Goal: Download file/media

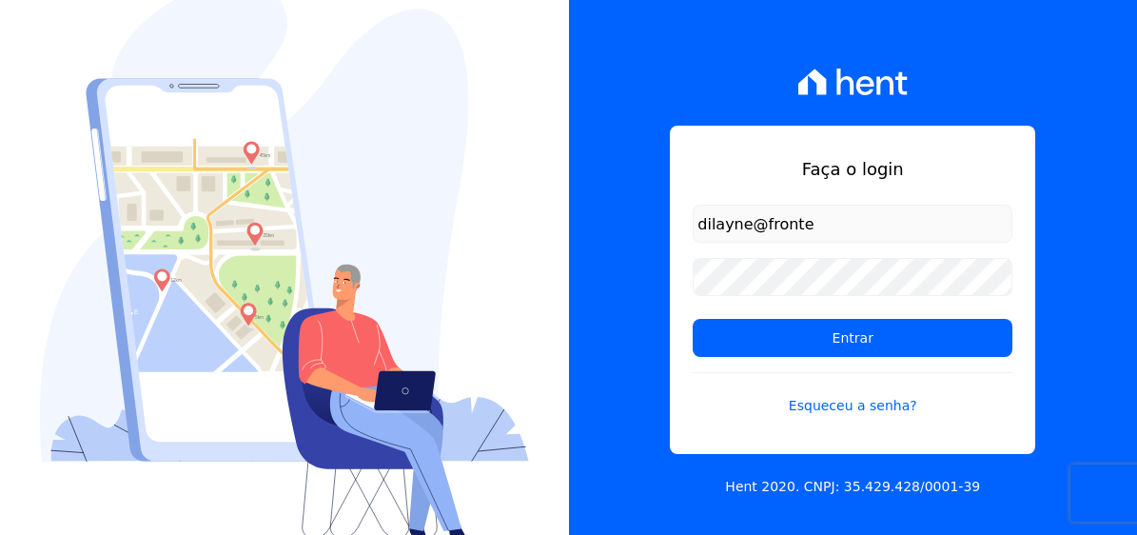
type input "[EMAIL_ADDRESS][DOMAIN_NAME]"
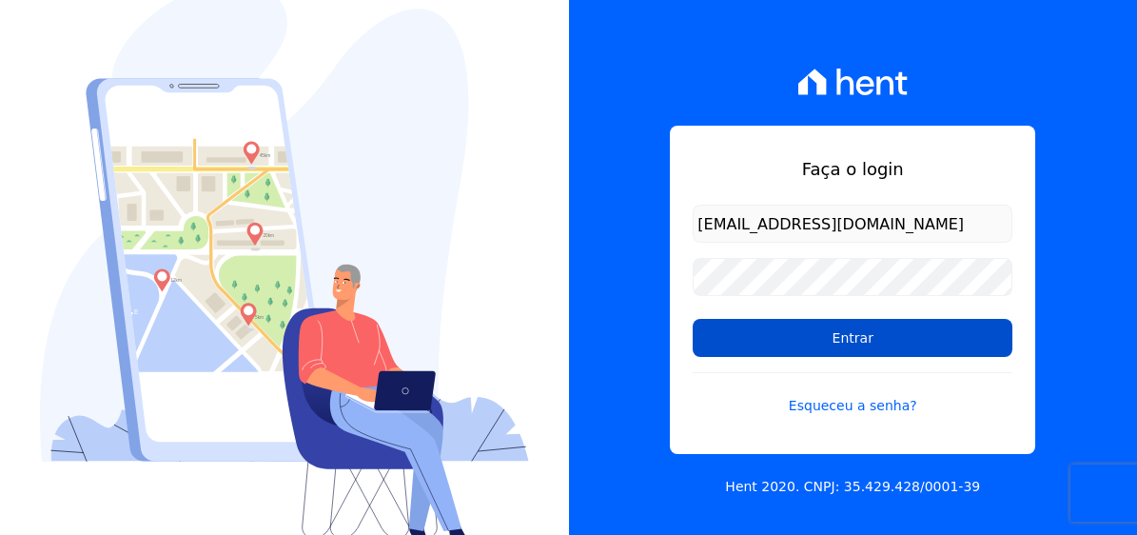
click at [871, 349] on input "Entrar" at bounding box center [853, 338] width 320 height 38
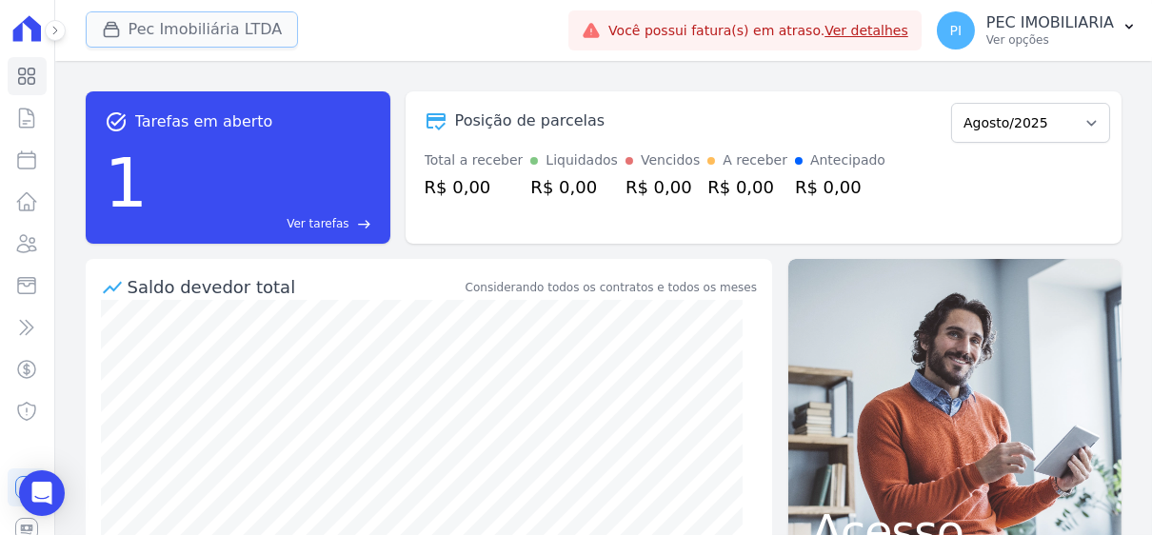
click at [226, 43] on button "Pec Imobiliária LTDA" at bounding box center [192, 29] width 213 height 36
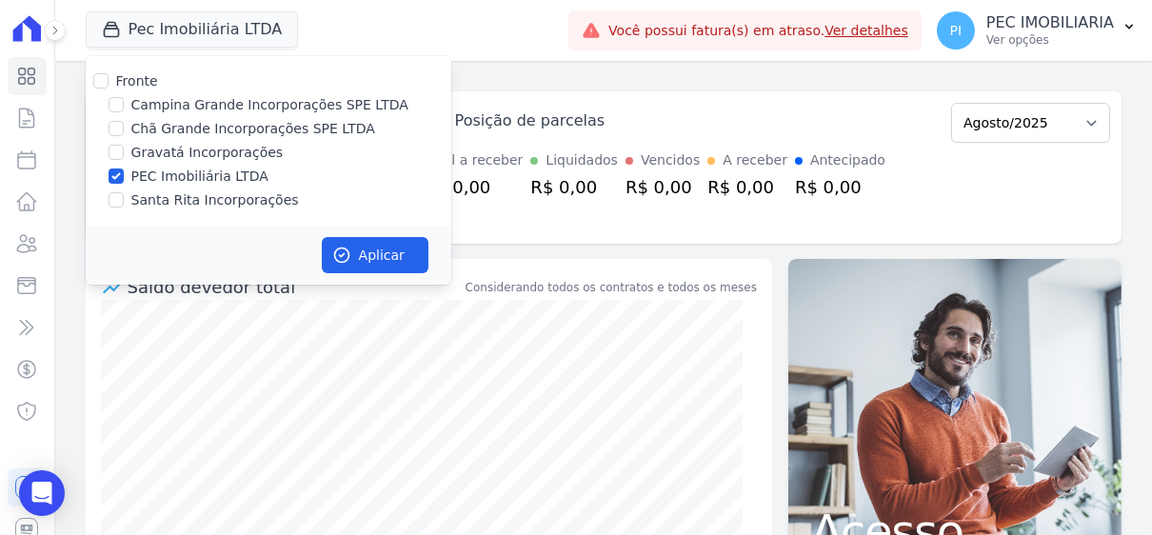
click at [116, 186] on div "PEC Imobiliária LTDA" at bounding box center [268, 177] width 365 height 20
click at [116, 165] on div "Fronte Campina Grande Incorporações SPE LTDA Chã Grande Incorporações SPE LTDA …" at bounding box center [268, 140] width 365 height 169
click at [116, 178] on input "PEC Imobiliária LTDA" at bounding box center [115, 175] width 15 height 15
checkbox input "false"
click at [115, 111] on input "Campina Grande Incorporações SPE LTDA" at bounding box center [115, 104] width 15 height 15
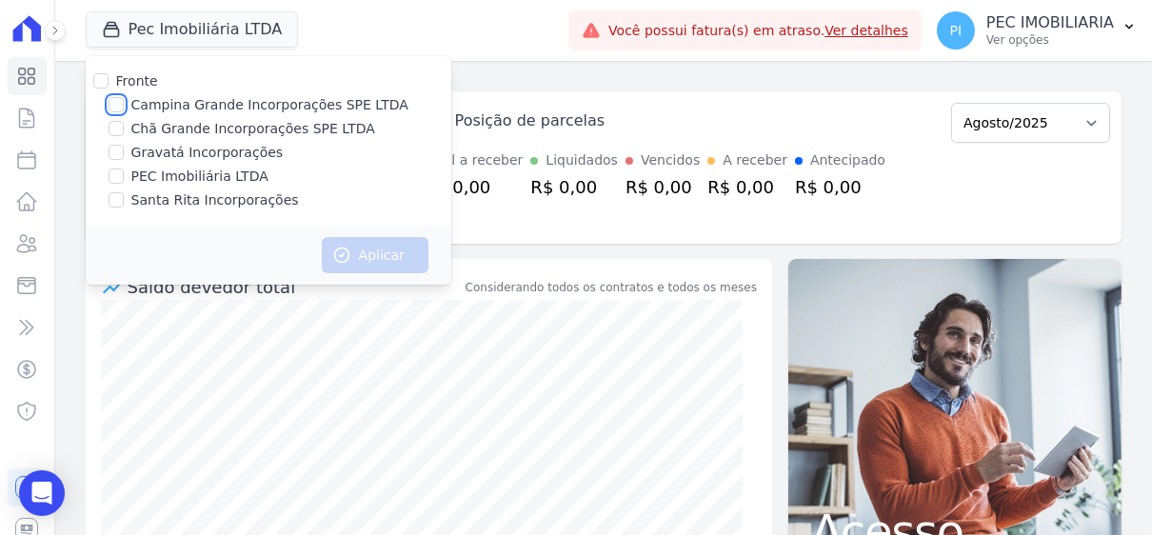
checkbox input "true"
click at [352, 246] on button "Aplicar" at bounding box center [375, 255] width 107 height 36
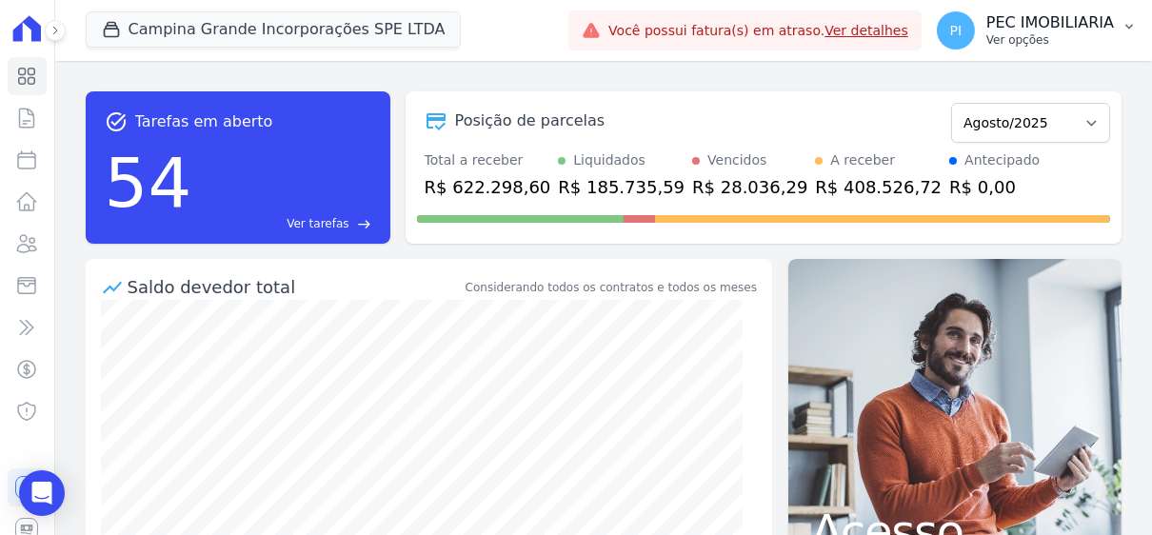
click at [1019, 23] on p "PEC IMOBILIARIA" at bounding box center [1050, 22] width 128 height 19
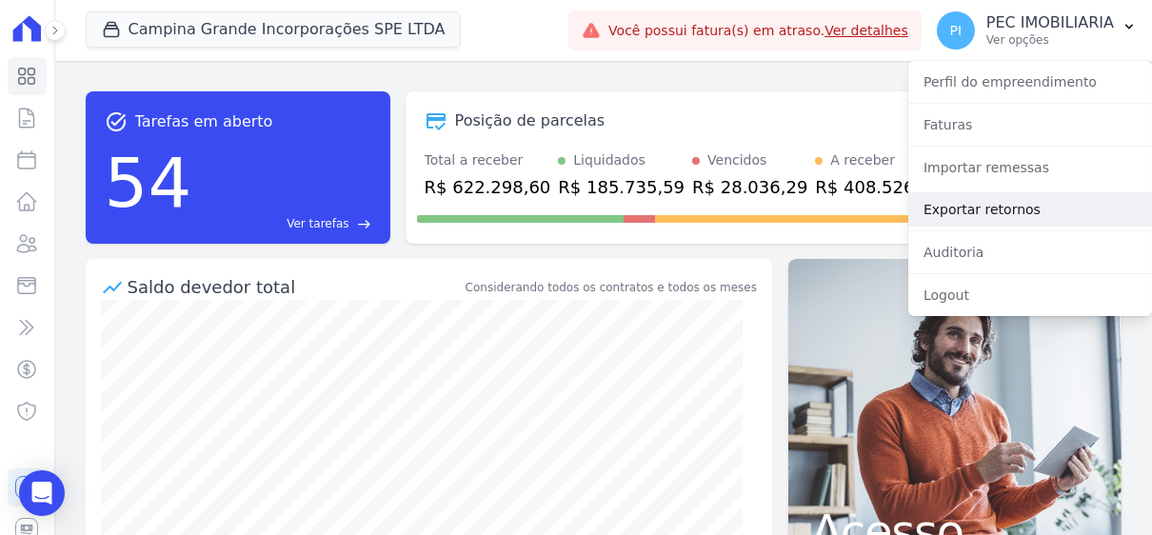
click at [968, 213] on link "Exportar retornos" at bounding box center [1030, 209] width 244 height 34
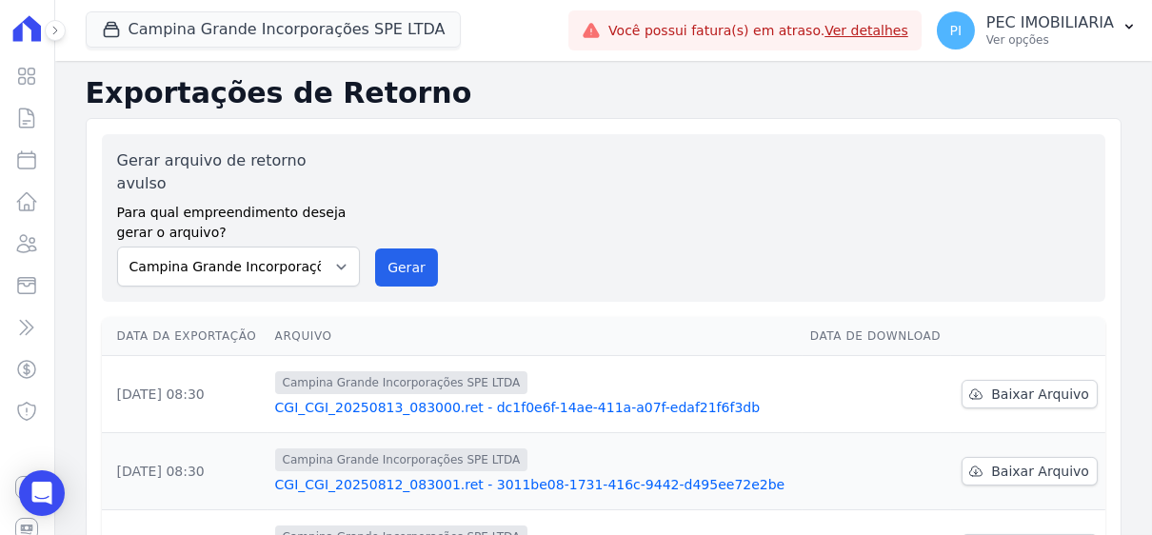
scroll to position [190, 0]
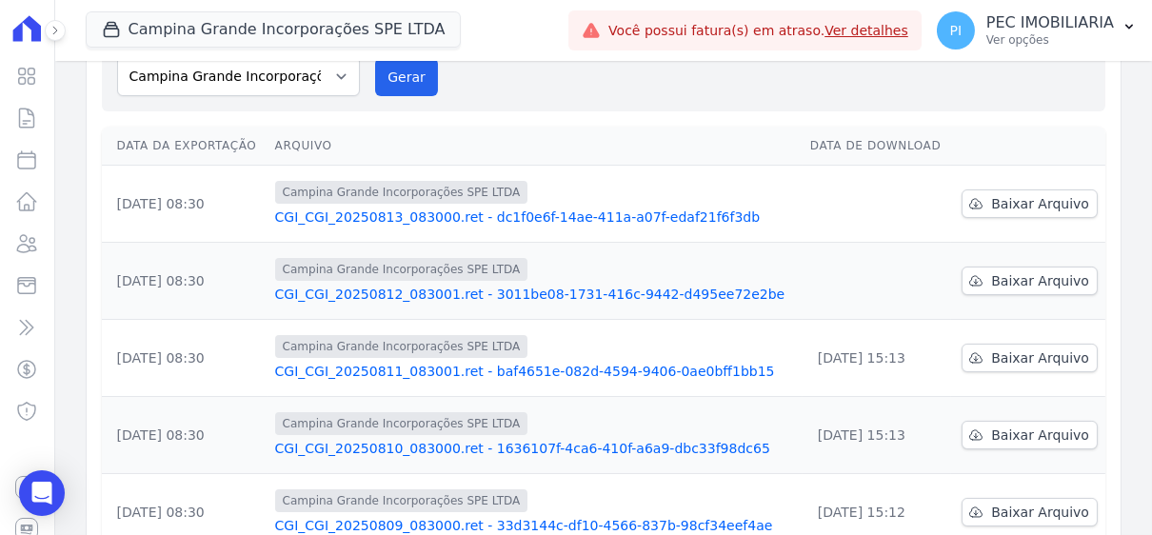
click at [1003, 271] on td "Baixar Arquivo" at bounding box center [1028, 281] width 154 height 77
click at [1009, 271] on span "Baixar Arquivo" at bounding box center [1040, 280] width 98 height 19
click at [1033, 194] on span "Baixar Arquivo" at bounding box center [1040, 203] width 98 height 19
click at [201, 30] on button "Campina Grande Incorporações SPE LTDA" at bounding box center [274, 29] width 376 height 36
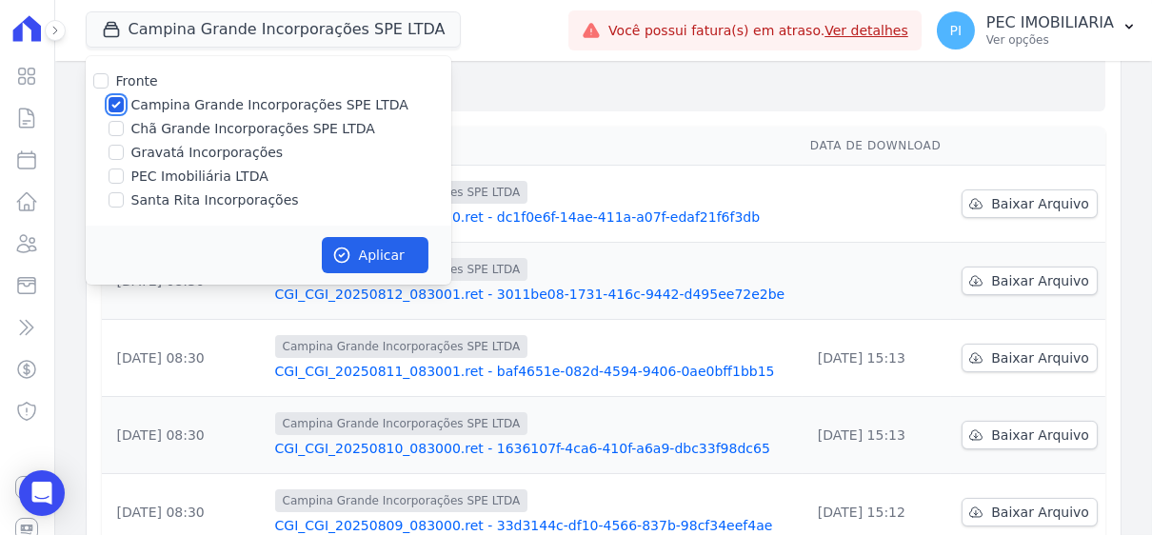
drag, startPoint x: 119, startPoint y: 105, endPoint x: 116, endPoint y: 124, distance: 19.2
click at [118, 105] on input "Campina Grande Incorporações SPE LTDA" at bounding box center [115, 104] width 15 height 15
checkbox input "false"
click at [116, 124] on input "Chã Grande Incorporações SPE LTDA" at bounding box center [115, 128] width 15 height 15
checkbox input "true"
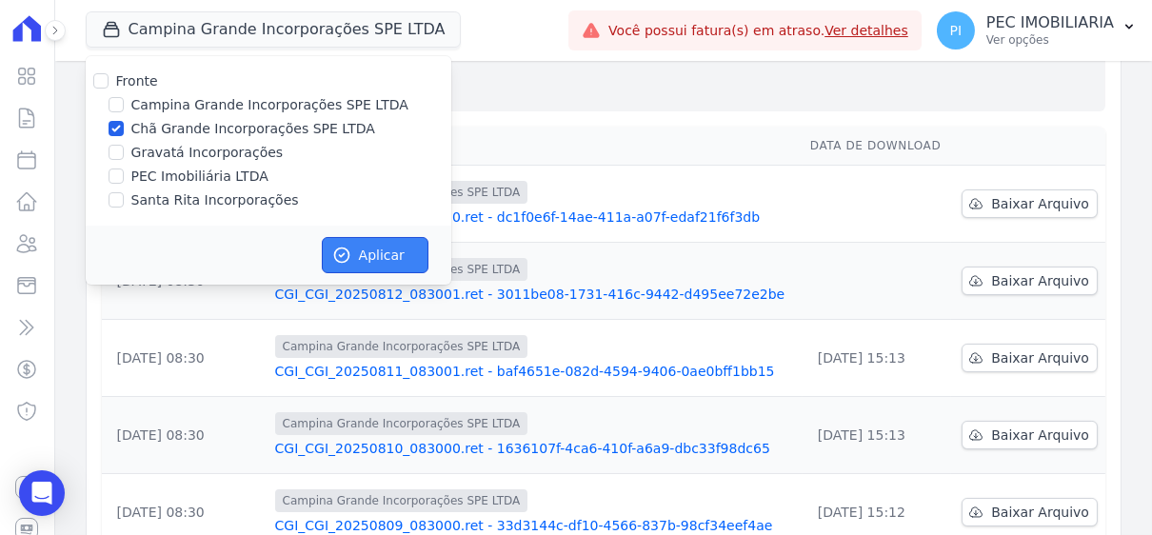
click at [372, 261] on button "Aplicar" at bounding box center [375, 255] width 107 height 36
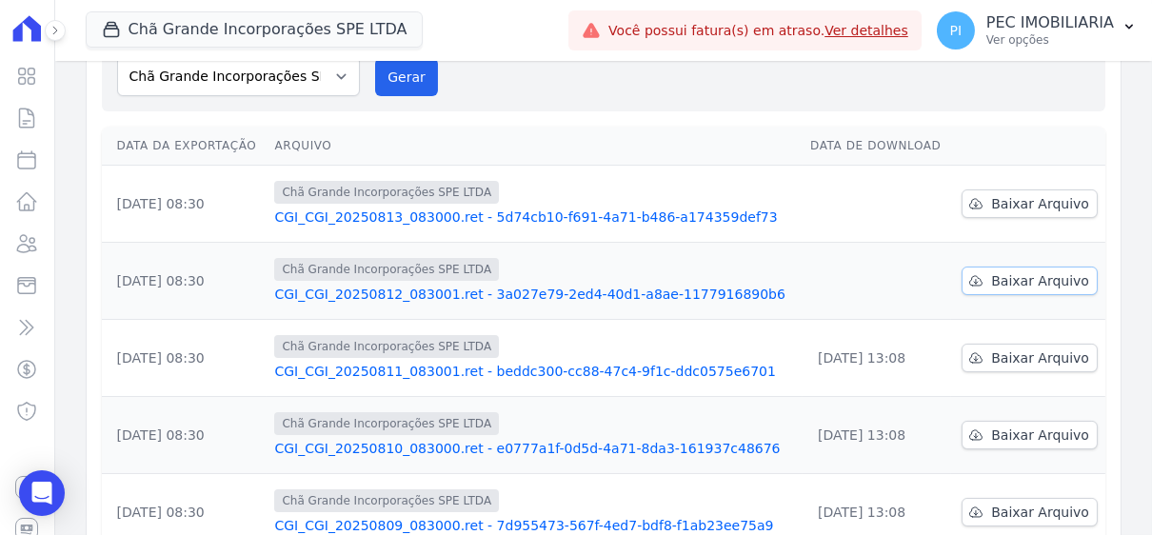
click at [1028, 271] on span "Baixar Arquivo" at bounding box center [1040, 280] width 98 height 19
click at [1018, 194] on span "Baixar Arquivo" at bounding box center [1040, 203] width 98 height 19
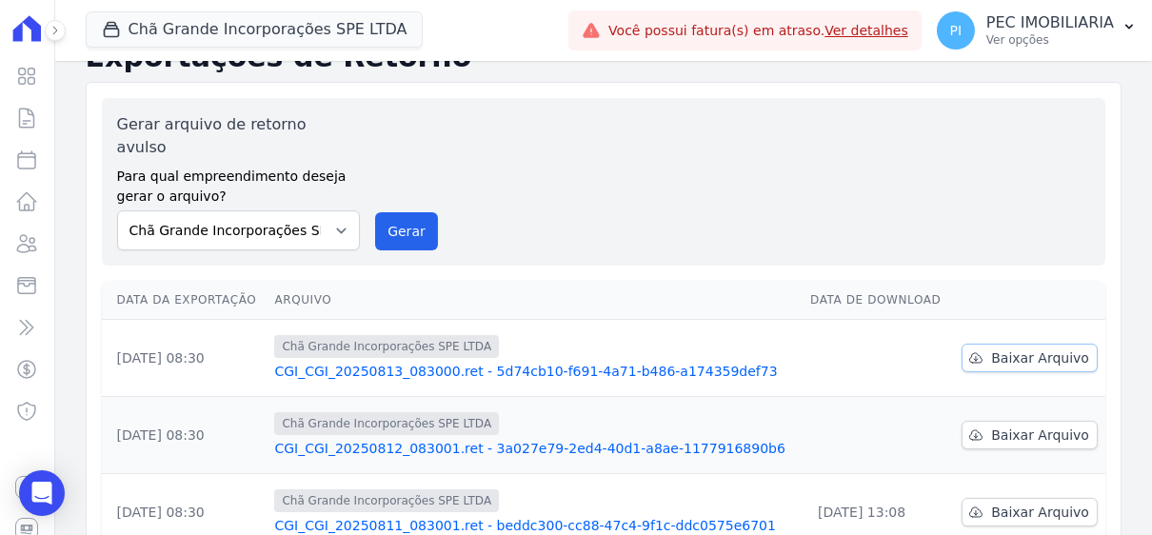
scroll to position [0, 0]
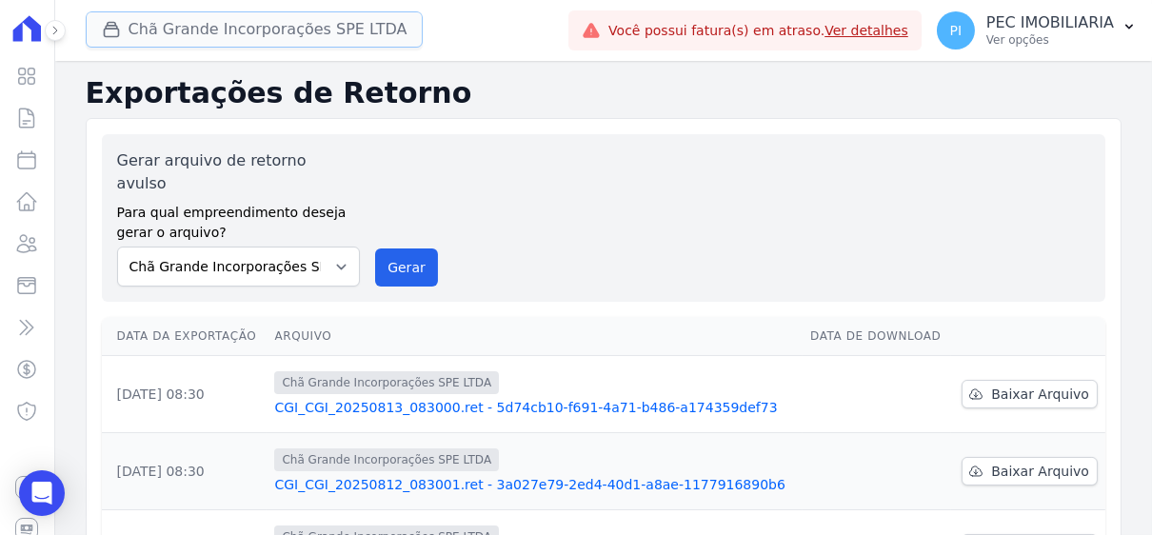
click at [214, 29] on button "Chã Grande Incorporações SPE LTDA" at bounding box center [255, 29] width 338 height 36
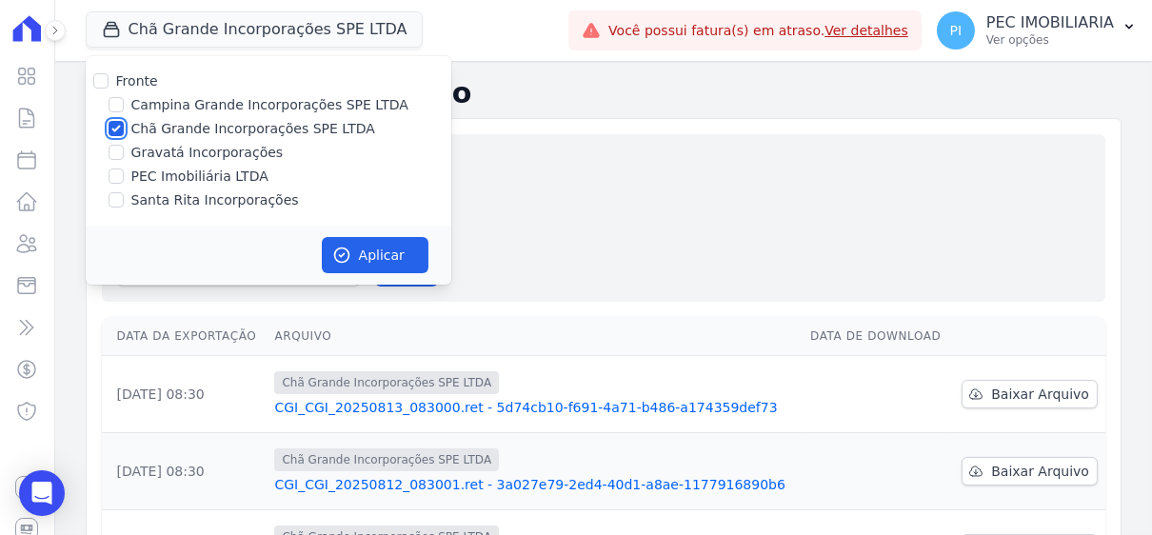
click at [116, 128] on input "Chã Grande Incorporações SPE LTDA" at bounding box center [115, 128] width 15 height 15
checkbox input "false"
drag, startPoint x: 120, startPoint y: 150, endPoint x: 129, endPoint y: 160, distance: 13.5
click at [119, 151] on input "Gravatá Incorporações" at bounding box center [115, 152] width 15 height 15
checkbox input "true"
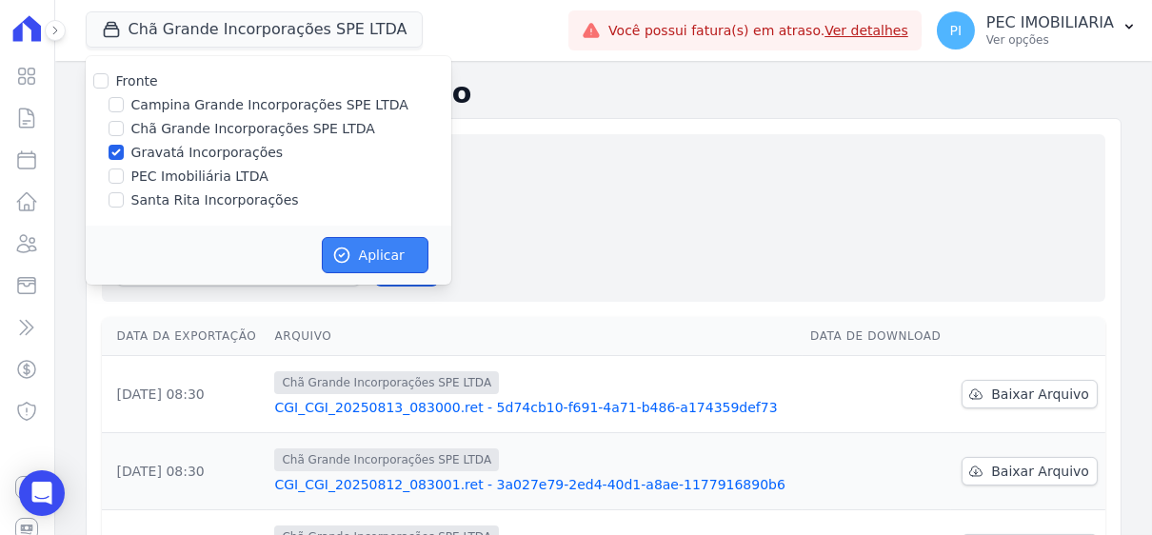
click at [385, 259] on button "Aplicar" at bounding box center [375, 255] width 107 height 36
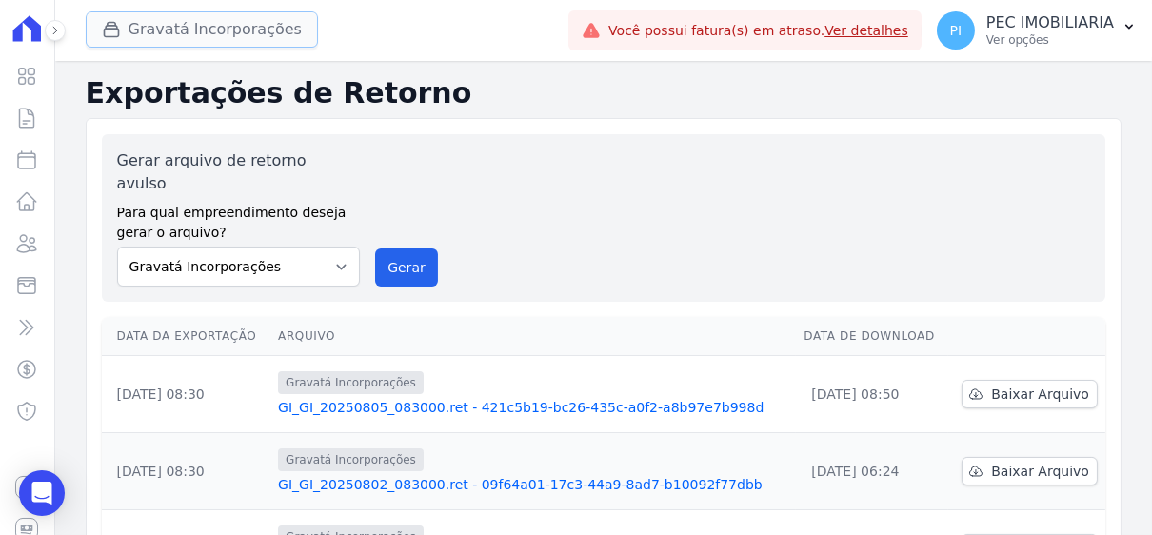
click at [155, 29] on button "Gravatá Incorporações" at bounding box center [202, 29] width 232 height 36
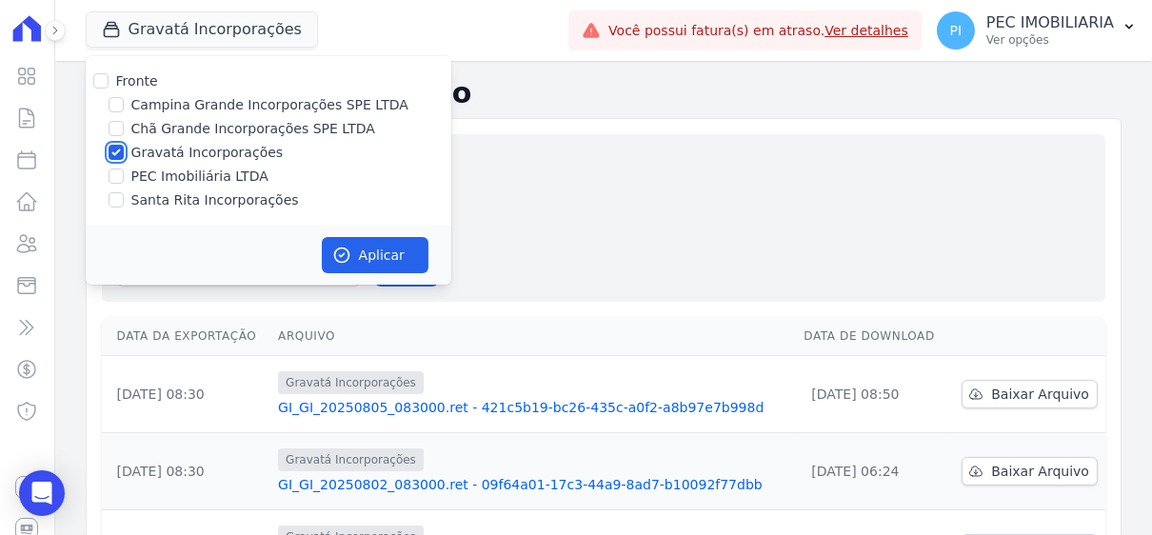
click at [121, 151] on input "Gravatá Incorporações" at bounding box center [115, 152] width 15 height 15
checkbox input "false"
click at [118, 205] on input "Santa Rita Incorporações" at bounding box center [115, 199] width 15 height 15
checkbox input "true"
click at [379, 256] on button "Aplicar" at bounding box center [375, 255] width 107 height 36
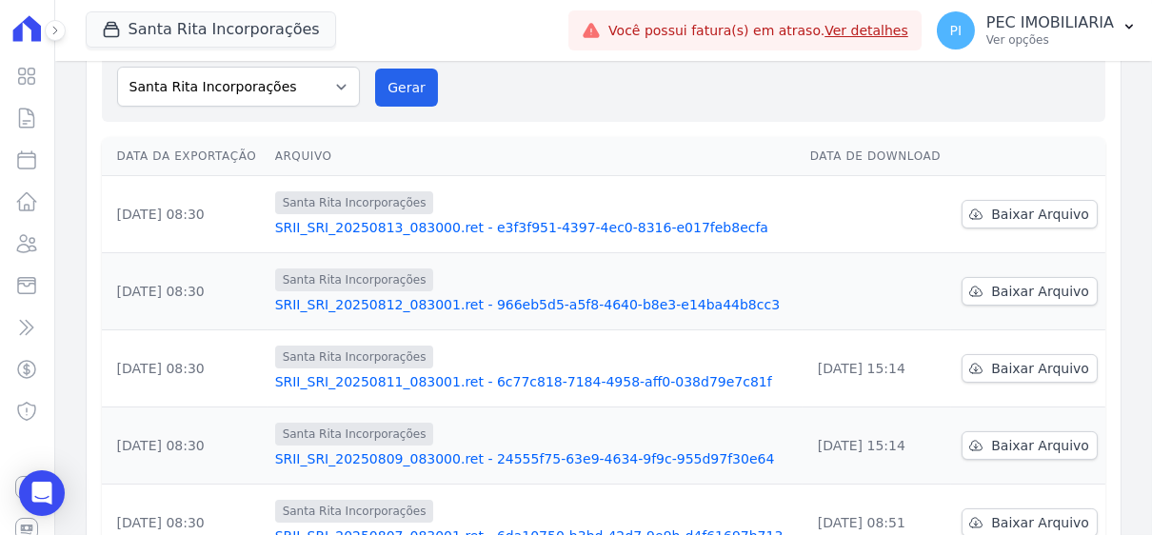
scroll to position [190, 0]
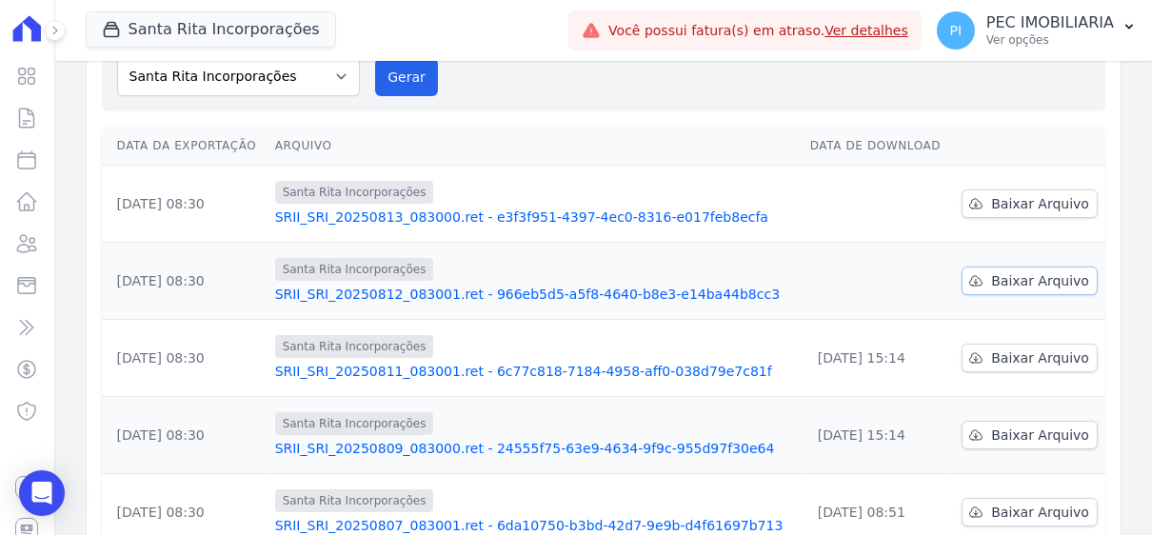
click at [1016, 271] on span "Baixar Arquivo" at bounding box center [1040, 280] width 98 height 19
click at [1118, 146] on div "Data da Exportação Arquivo Data de Download 13/08/2025, 08:30 Santa Rita Incorp…" at bounding box center [603, 531] width 1064 height 825
click at [1021, 194] on span "Baixar Arquivo" at bounding box center [1040, 203] width 98 height 19
